Goal: Information Seeking & Learning: Learn about a topic

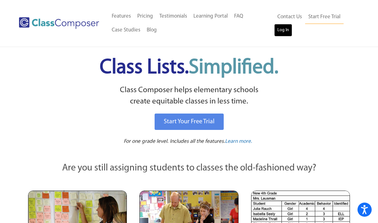
click at [279, 28] on link "Log In" at bounding box center [283, 30] width 18 height 13
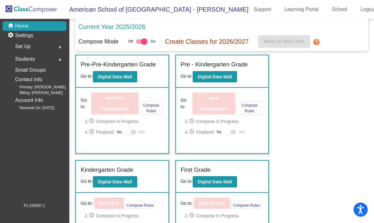
click at [138, 43] on div "Off On" at bounding box center [142, 42] width 28 height 8
click at [141, 42] on div at bounding box center [141, 41] width 11 height 4
click at [139, 44] on input "checkbox" at bounding box center [139, 44] width 0 height 0
checkbox input "false"
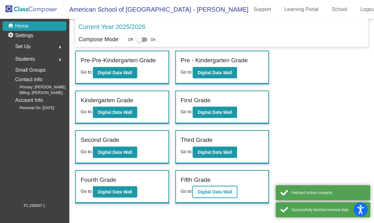
click at [231, 193] on b "Digital Data Wall" at bounding box center [215, 192] width 34 height 5
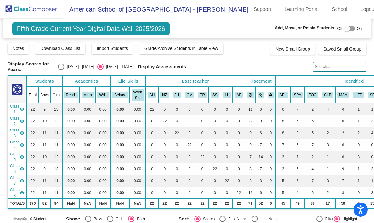
click at [64, 67] on div "Select an option" at bounding box center [61, 67] width 6 height 6
click at [61, 70] on input "[DATE] - [DATE]" at bounding box center [61, 70] width 0 height 0
radio input "true"
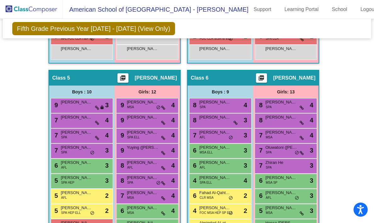
scroll to position [581, 0]
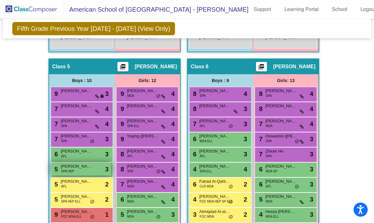
click at [71, 169] on span "SPA HEP" at bounding box center [67, 171] width 13 height 5
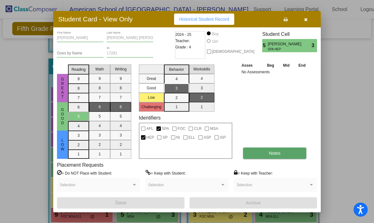
click at [263, 156] on button "Notes" at bounding box center [274, 153] width 63 height 11
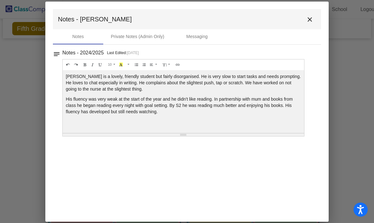
scroll to position [0, 0]
click at [163, 38] on div "Private Notes (Admin Only)" at bounding box center [138, 36] width 54 height 7
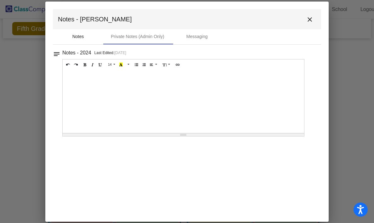
click at [84, 35] on div "Notes" at bounding box center [78, 36] width 50 height 15
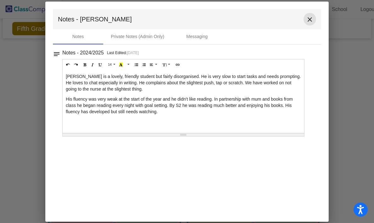
click at [310, 20] on mat-icon "close" at bounding box center [310, 20] width 8 height 8
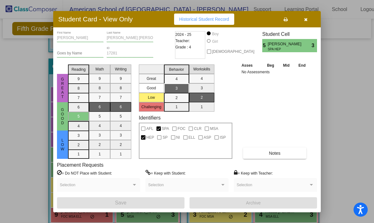
click at [306, 18] on icon "button" at bounding box center [305, 19] width 3 height 4
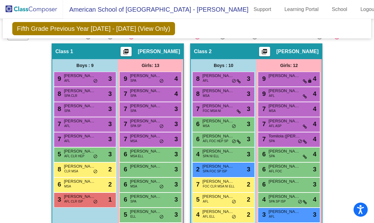
scroll to position [155, 0]
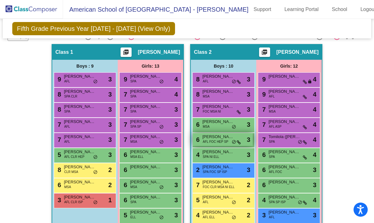
click at [222, 141] on span "AFL FOC HEP SP" at bounding box center [216, 142] width 26 height 5
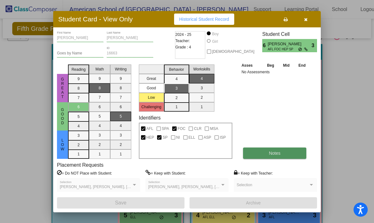
click at [268, 158] on button "Notes" at bounding box center [274, 153] width 63 height 11
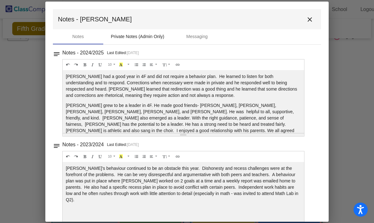
click at [147, 35] on div "Private Notes (Admin Only)" at bounding box center [138, 36] width 54 height 7
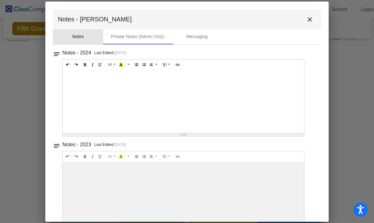
click at [77, 40] on div "Notes" at bounding box center [78, 36] width 12 height 7
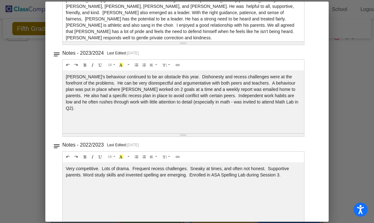
scroll to position [0, 0]
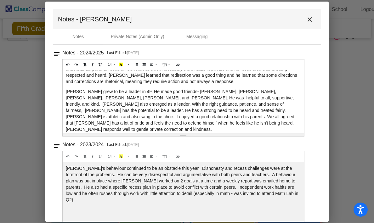
click at [309, 18] on mat-icon "close" at bounding box center [310, 20] width 8 height 8
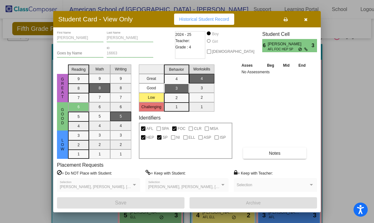
click at [307, 18] on icon "button" at bounding box center [305, 19] width 3 height 4
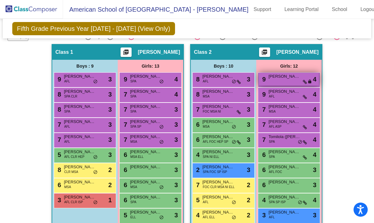
scroll to position [193, 0]
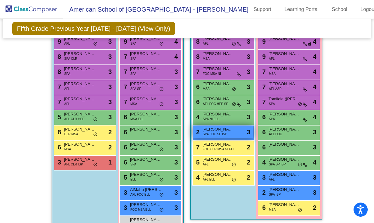
click at [222, 133] on span "SPA FOC SP ISP" at bounding box center [215, 134] width 24 height 5
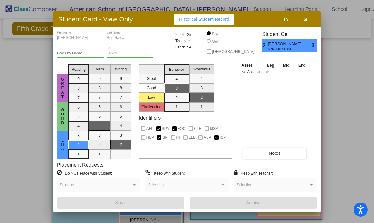
click at [224, 18] on span "Historical Student Record" at bounding box center [204, 19] width 50 height 5
click at [283, 155] on button "Notes" at bounding box center [274, 153] width 63 height 11
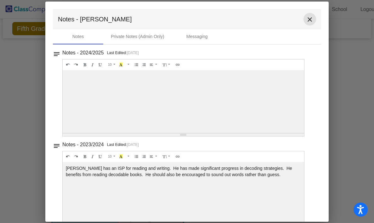
click at [308, 21] on mat-icon "close" at bounding box center [310, 20] width 8 height 8
